Goal: Download file/media

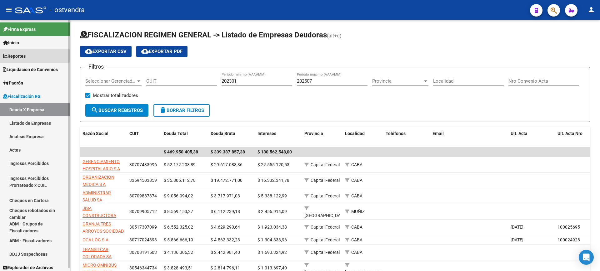
click at [16, 54] on span "Reportes" at bounding box center [14, 56] width 22 height 7
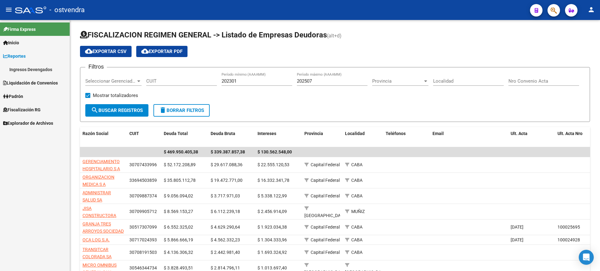
click at [17, 82] on span "Liquidación de Convenios" at bounding box center [30, 83] width 55 height 7
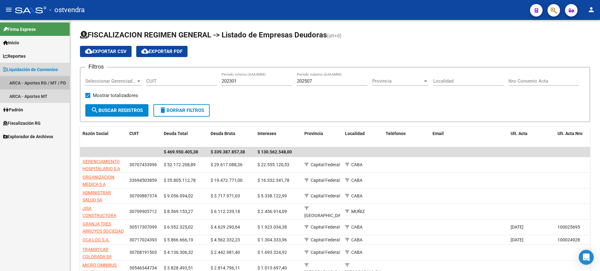
click at [30, 80] on link "ARCA - Aportes RG / MT / PD" at bounding box center [35, 82] width 70 height 13
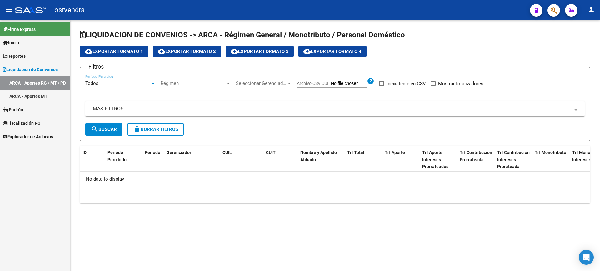
click at [140, 86] on div "Todos" at bounding box center [117, 84] width 65 height 6
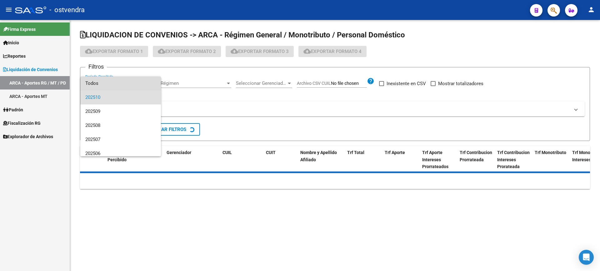
click at [140, 86] on span "Todos" at bounding box center [120, 84] width 71 height 14
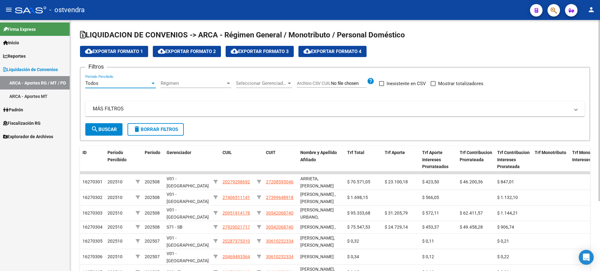
click at [225, 85] on span "Régimen" at bounding box center [193, 84] width 65 height 6
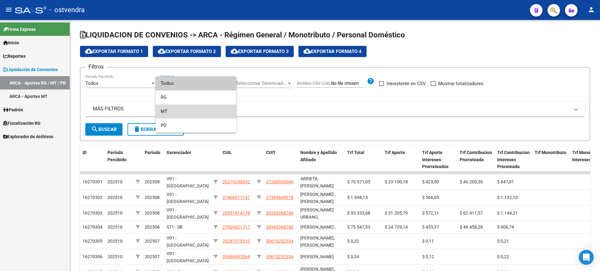
click at [164, 112] on span "MT" at bounding box center [196, 112] width 71 height 14
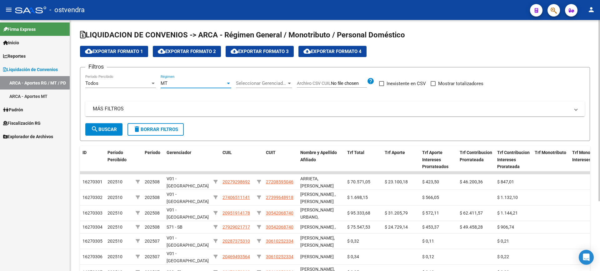
click at [289, 83] on div at bounding box center [289, 84] width 3 height 2
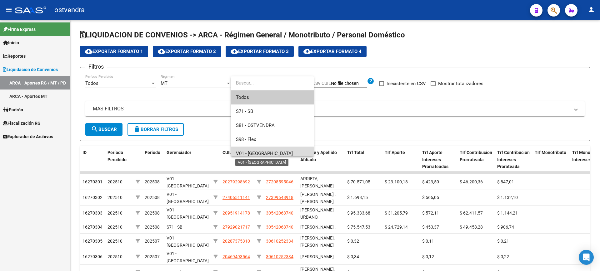
click at [254, 154] on span "V01 - [GEOGRAPHIC_DATA]" at bounding box center [264, 154] width 57 height 6
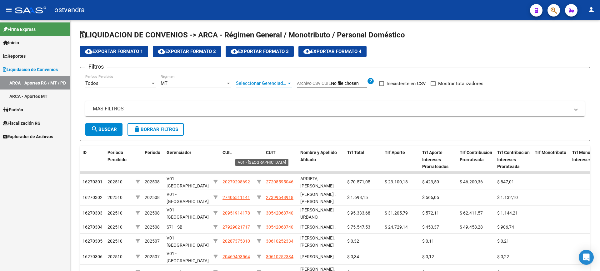
scroll to position [4, 0]
click at [15, 96] on link "ARCA - Aportes MT" at bounding box center [35, 96] width 70 height 13
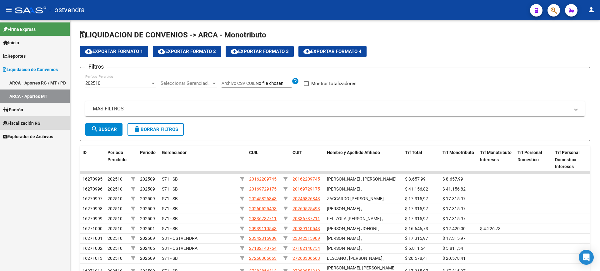
click at [21, 121] on span "Fiscalización RG" at bounding box center [21, 123] width 37 height 7
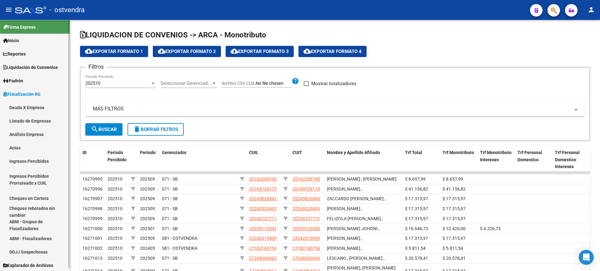
scroll to position [3, 0]
click at [37, 263] on span "Explorador de Archivos" at bounding box center [28, 264] width 50 height 7
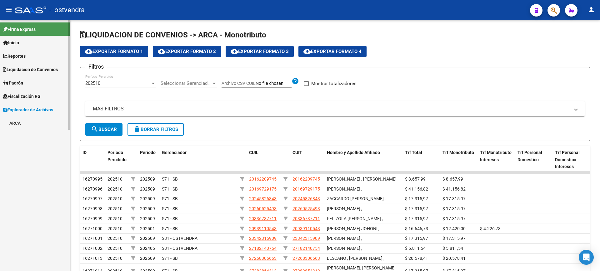
scroll to position [0, 0]
click at [15, 122] on link "ARCA" at bounding box center [35, 123] width 70 height 13
click at [34, 134] on link "DDJJ / Nóminas Detalles" at bounding box center [35, 136] width 70 height 13
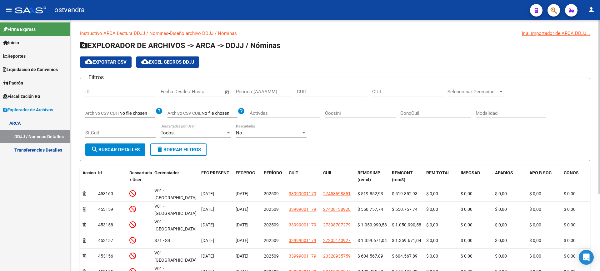
click at [228, 91] on span "Open calendar" at bounding box center [227, 92] width 15 height 15
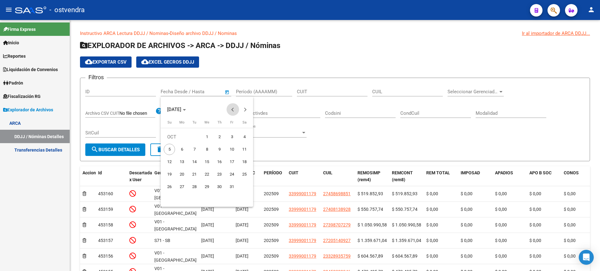
click at [233, 107] on span "Previous month" at bounding box center [232, 109] width 12 height 12
click at [182, 147] on span "1" at bounding box center [181, 149] width 11 height 11
type input "[DATE]"
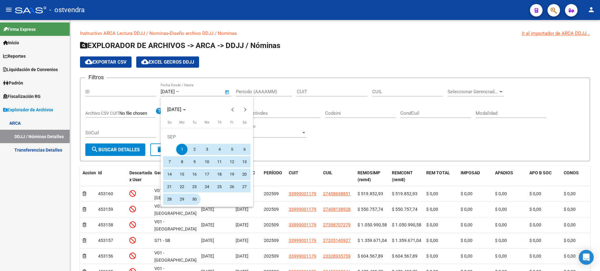
click at [197, 198] on span "30" at bounding box center [194, 199] width 11 height 11
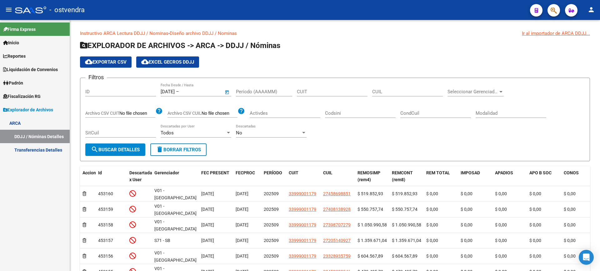
type input "[DATE]"
click at [479, 92] on span "Seleccionar Gerenciador" at bounding box center [472, 92] width 51 height 6
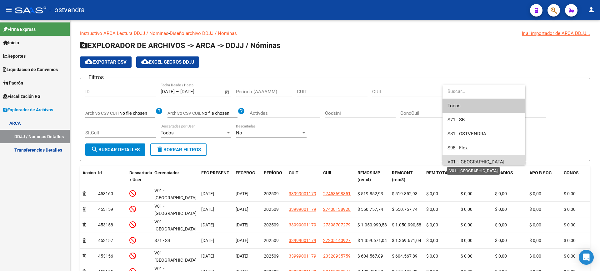
click at [472, 161] on span "V01 - [GEOGRAPHIC_DATA]" at bounding box center [475, 162] width 57 height 6
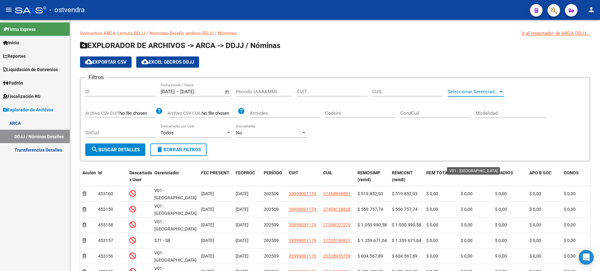
scroll to position [4, 0]
click at [112, 149] on span "search Buscar Detalles" at bounding box center [115, 150] width 49 height 6
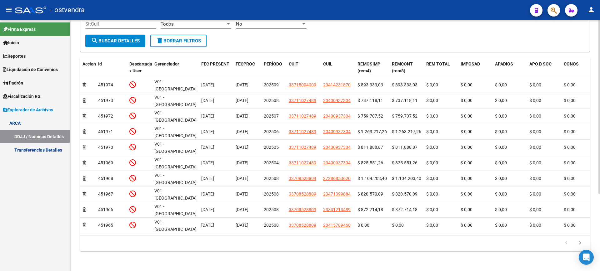
scroll to position [0, 0]
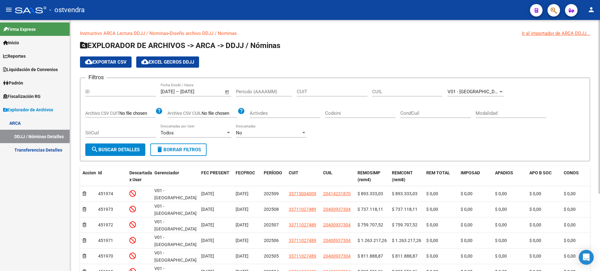
click at [104, 62] on span "cloud_download Exportar CSV" at bounding box center [106, 62] width 42 height 6
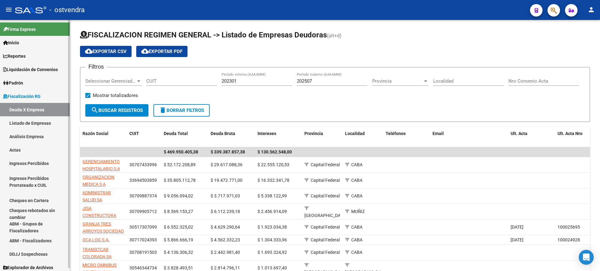
scroll to position [3, 0]
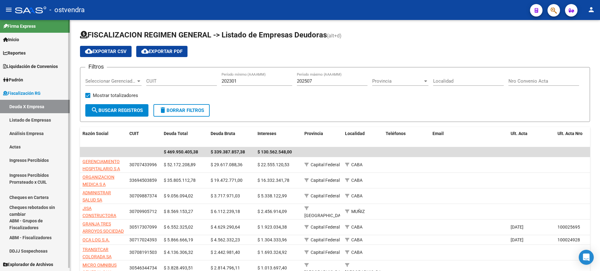
click at [69, 256] on div at bounding box center [69, 147] width 2 height 248
click at [32, 261] on link "Explorador de Archivos" at bounding box center [35, 264] width 70 height 13
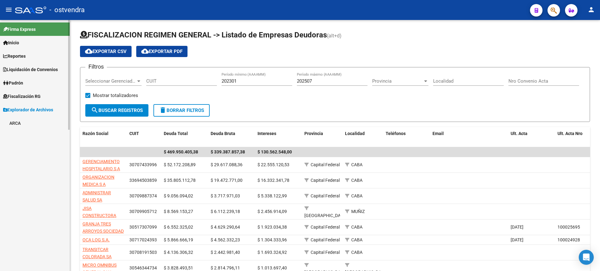
scroll to position [0, 0]
click at [18, 121] on link "ARCA" at bounding box center [35, 123] width 70 height 13
click at [42, 136] on link "DDJJ / Nóminas Detalles" at bounding box center [35, 136] width 70 height 13
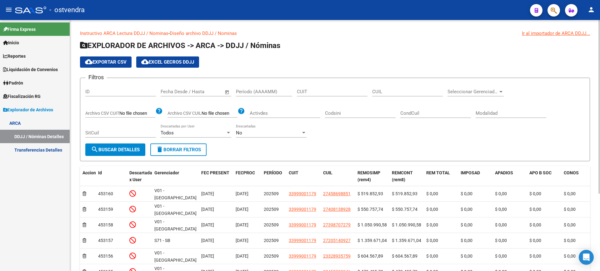
click at [227, 91] on span "Open calendar" at bounding box center [227, 92] width 15 height 15
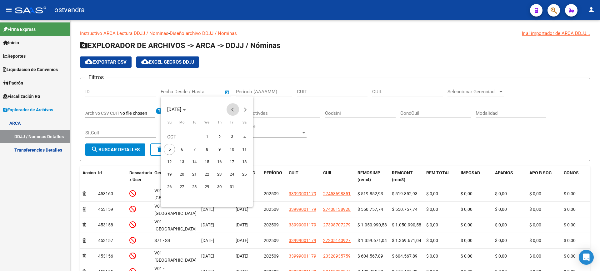
click at [231, 109] on button "Previous month" at bounding box center [232, 109] width 12 height 12
click at [183, 150] on span "1" at bounding box center [181, 149] width 11 height 11
type input "[DATE]"
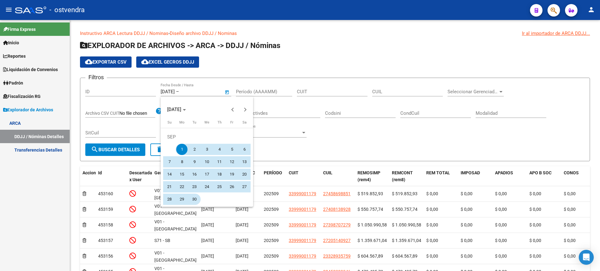
click at [194, 199] on span "30" at bounding box center [194, 199] width 11 height 11
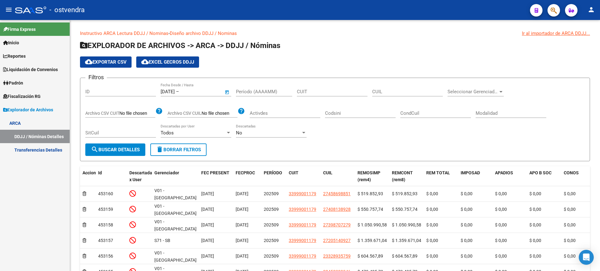
type input "[DATE]"
click at [470, 92] on span "Seleccionar Gerenciador" at bounding box center [472, 92] width 51 height 6
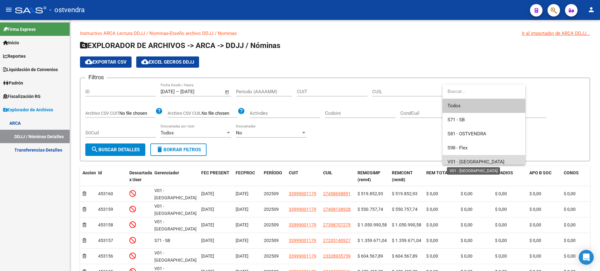
click at [466, 161] on span "V01 - [GEOGRAPHIC_DATA]" at bounding box center [475, 162] width 57 height 6
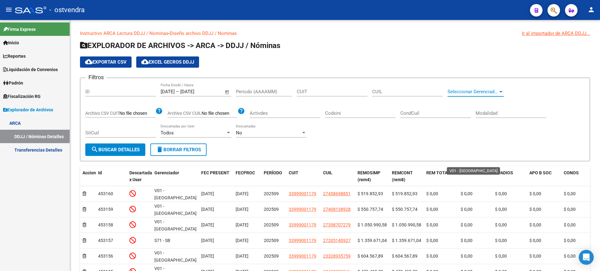
scroll to position [4, 0]
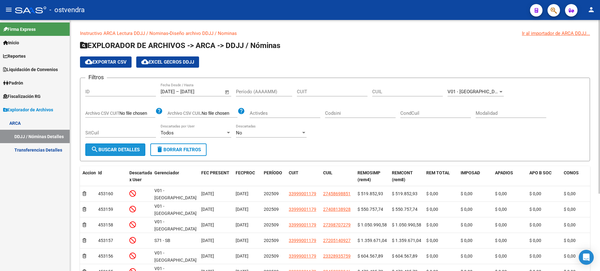
click at [120, 151] on span "search Buscar Detalles" at bounding box center [115, 150] width 49 height 6
click at [103, 62] on span "cloud_download Exportar CSV" at bounding box center [106, 62] width 42 height 6
